Goal: Transaction & Acquisition: Book appointment/travel/reservation

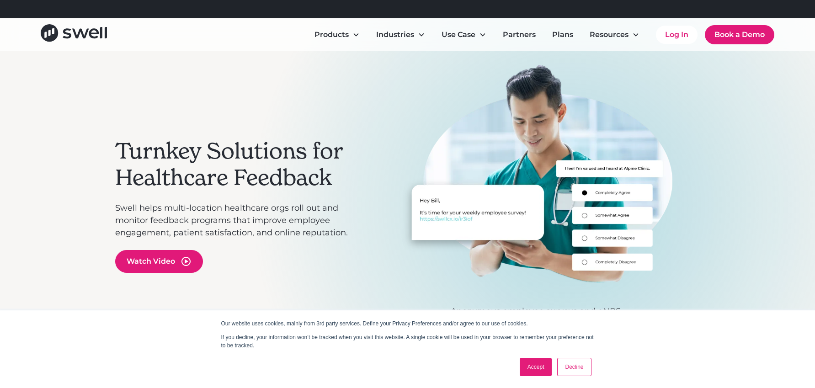
scroll to position [43, 0]
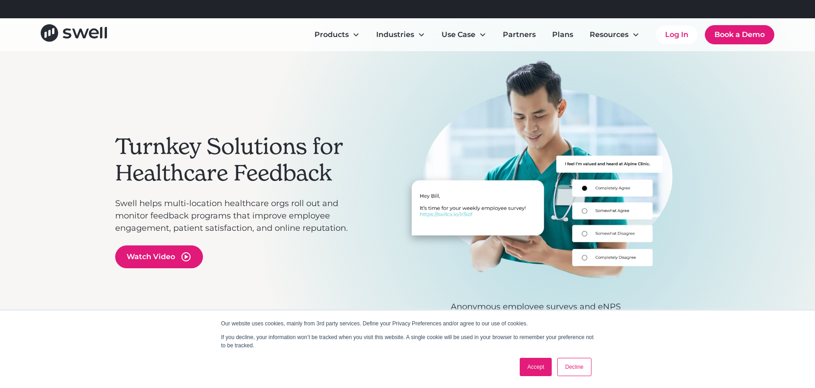
click at [531, 370] on link "Accept" at bounding box center [536, 367] width 32 height 18
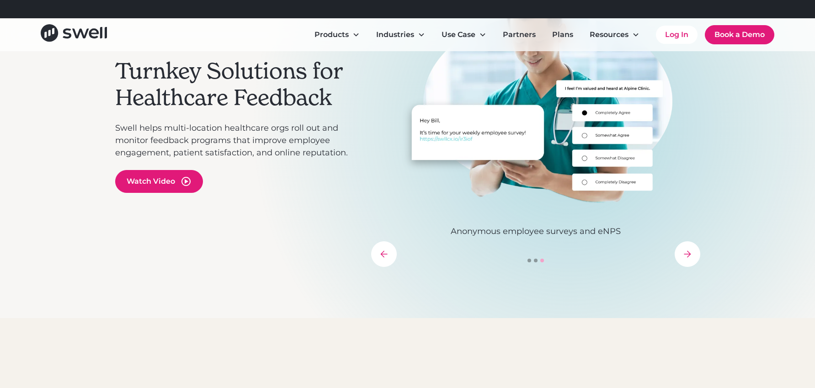
scroll to position [119, 0]
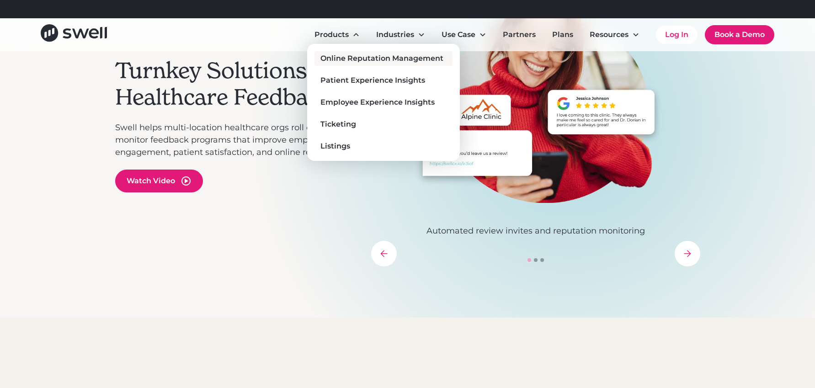
click at [359, 59] on div "Online Reputation Management" at bounding box center [382, 58] width 123 height 11
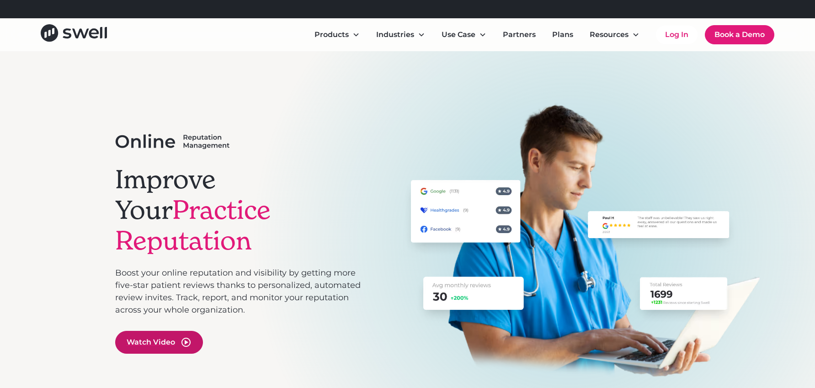
click at [165, 337] on div "Watch Video" at bounding box center [151, 342] width 48 height 11
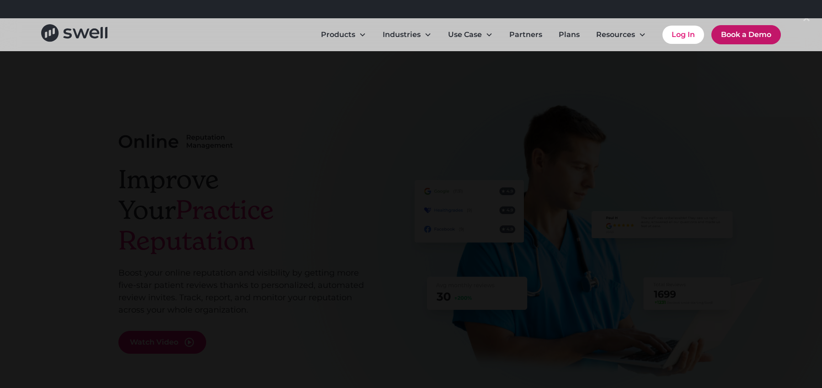
click at [758, 39] on link "Book a Demo" at bounding box center [747, 34] width 70 height 19
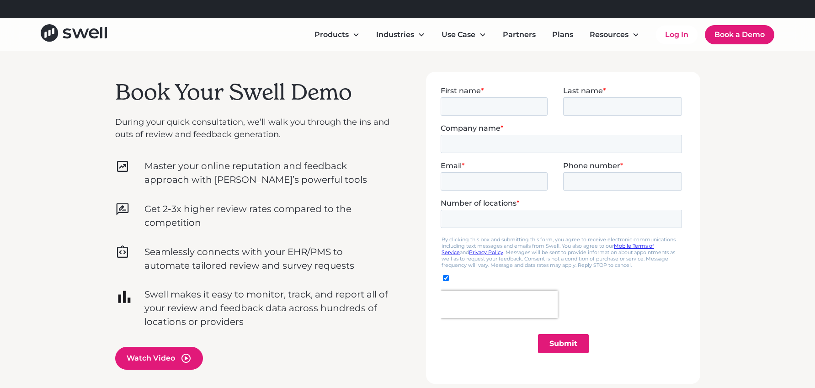
scroll to position [272, 0]
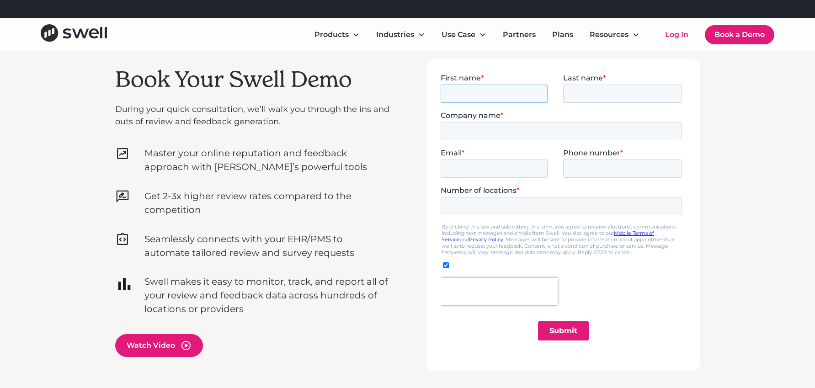
click at [524, 90] on input "First name *" at bounding box center [493, 93] width 107 height 18
type input "Eli"
type input "Thornock"
type input "elithornockdds@gmail.com"
type input "15099462258"
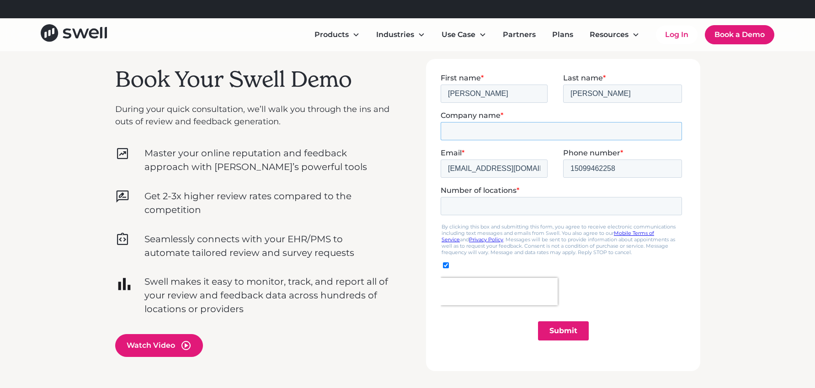
click at [514, 129] on input "Company name *" at bounding box center [560, 131] width 241 height 18
type input "Richland Dental Center"
click at [595, 171] on input "15099462258" at bounding box center [622, 168] width 119 height 18
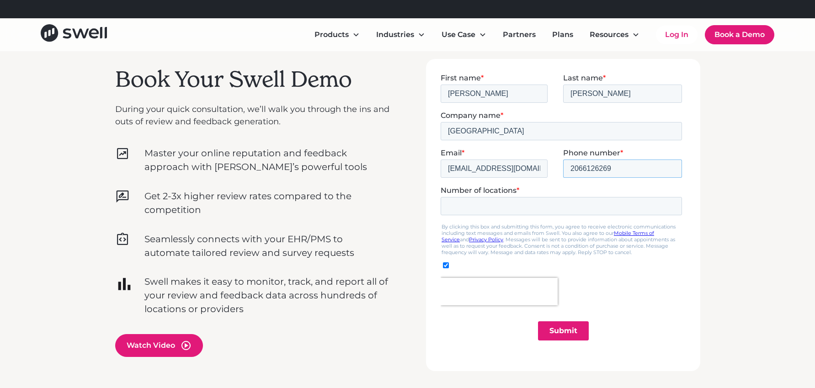
type input "2066126269"
click at [579, 208] on input "Number of locations *" at bounding box center [560, 206] width 241 height 18
type input "1"
click at [566, 333] on input "Submit" at bounding box center [563, 330] width 51 height 19
